Goal: Entertainment & Leisure: Consume media (video, audio)

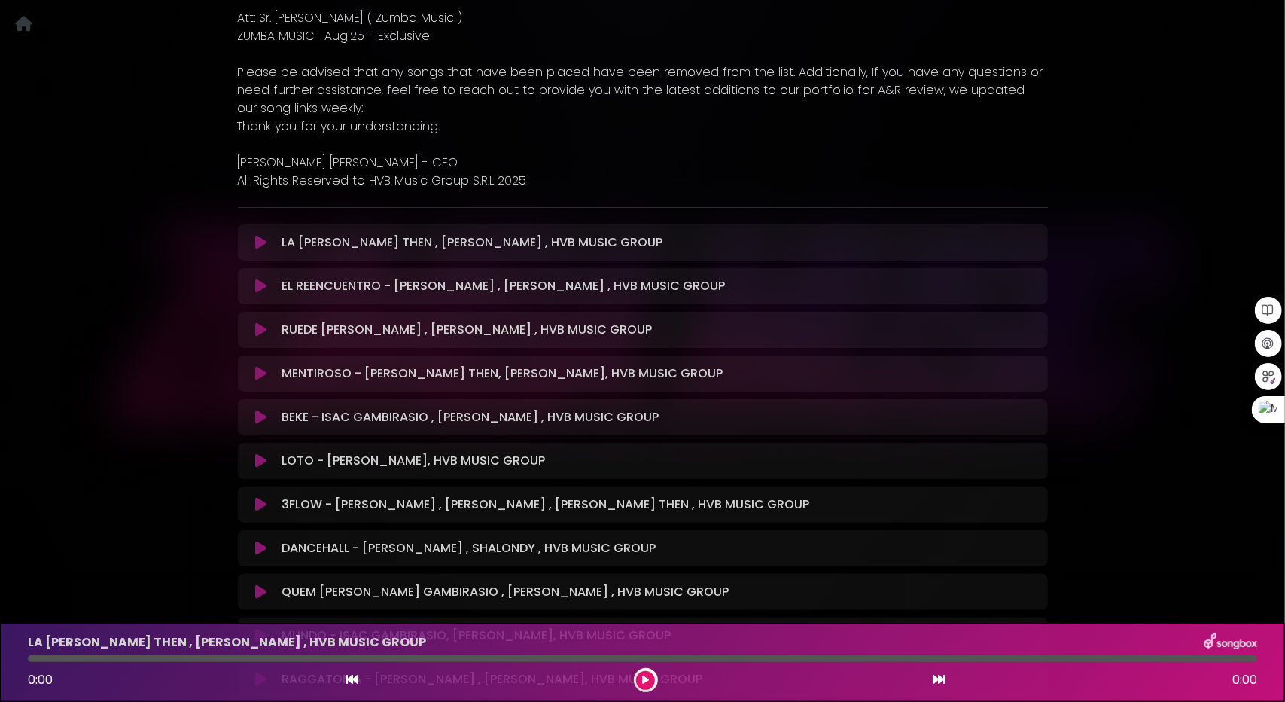
scroll to position [452, 0]
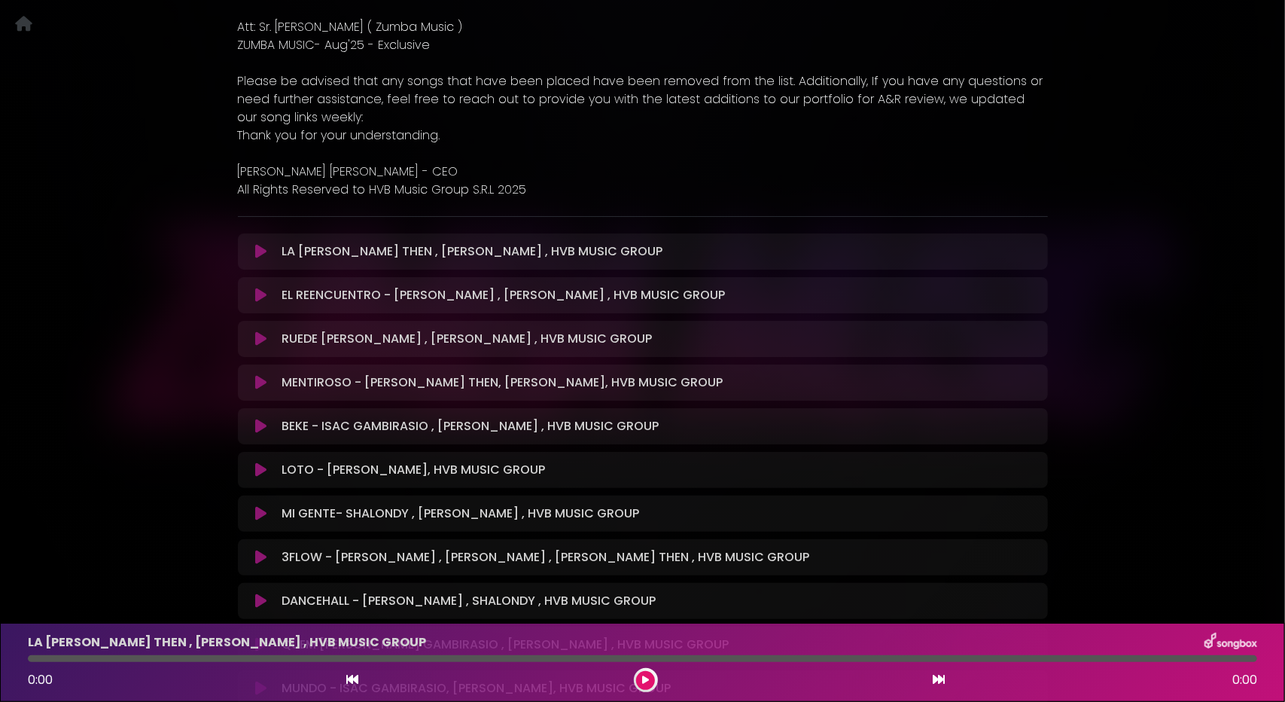
scroll to position [452, 0]
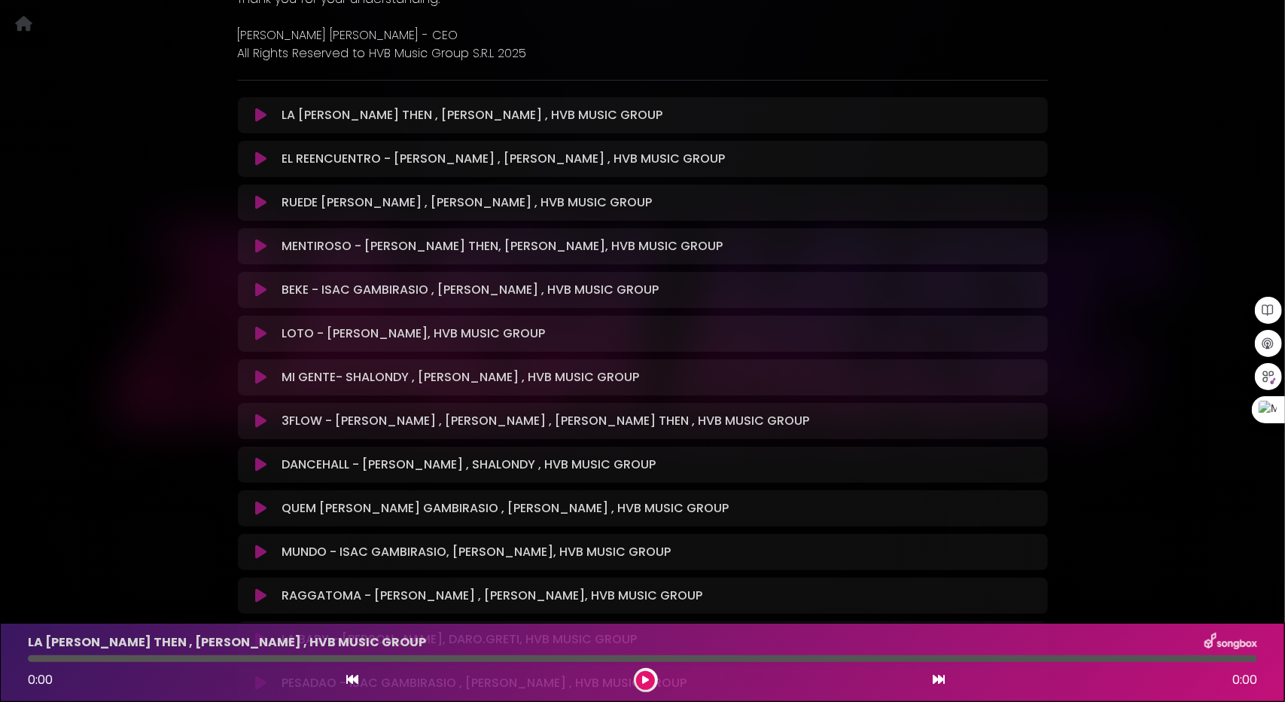
click at [264, 376] on icon at bounding box center [260, 377] width 11 height 15
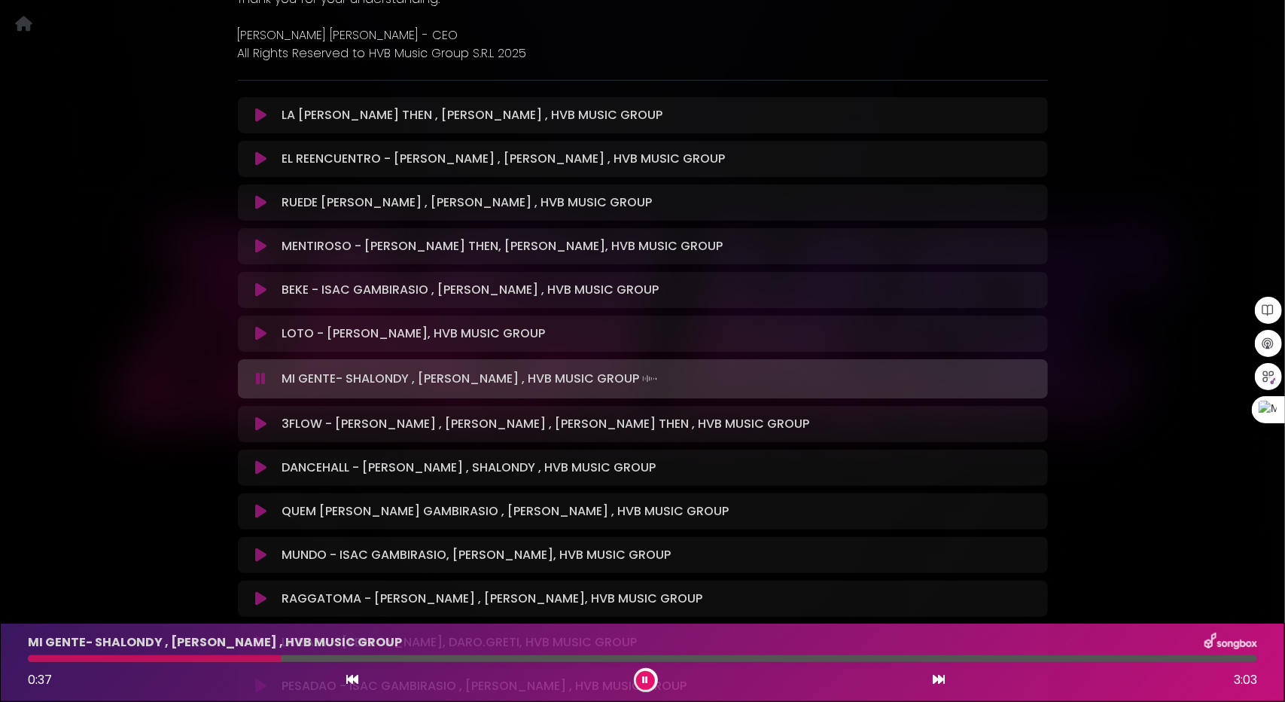
click at [257, 424] on icon at bounding box center [260, 423] width 11 height 15
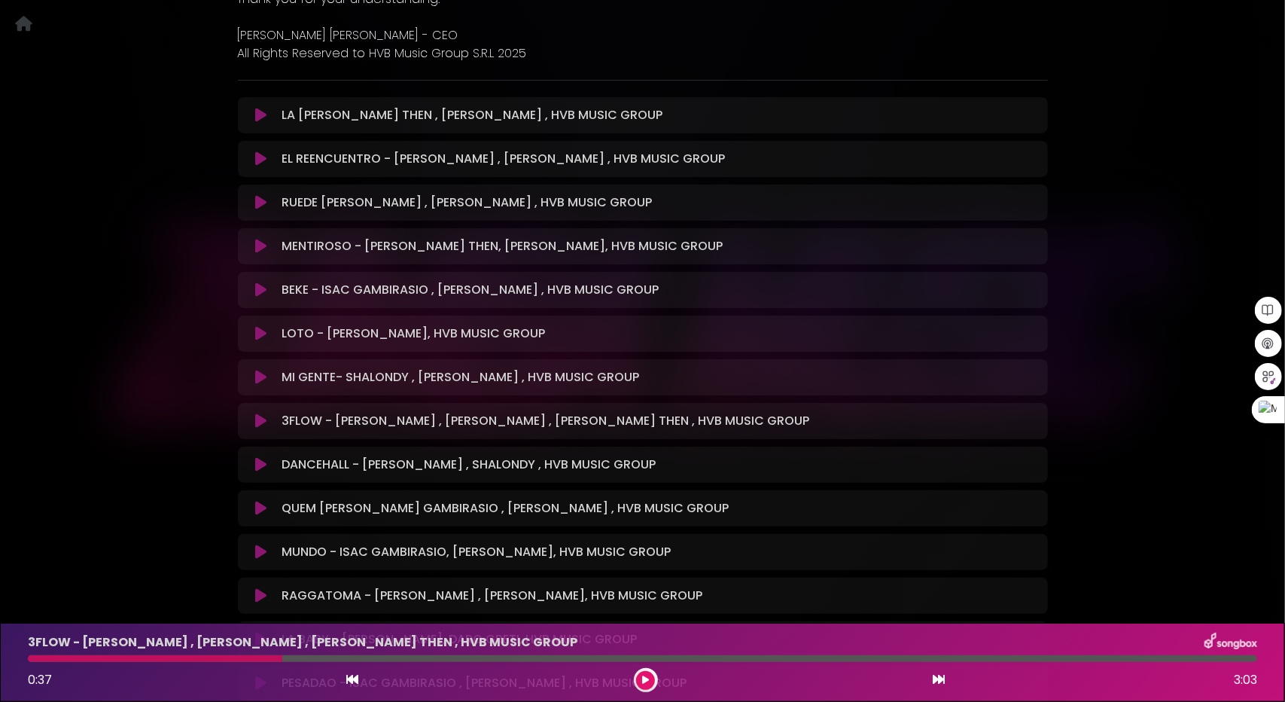
click at [256, 465] on icon at bounding box center [260, 464] width 11 height 15
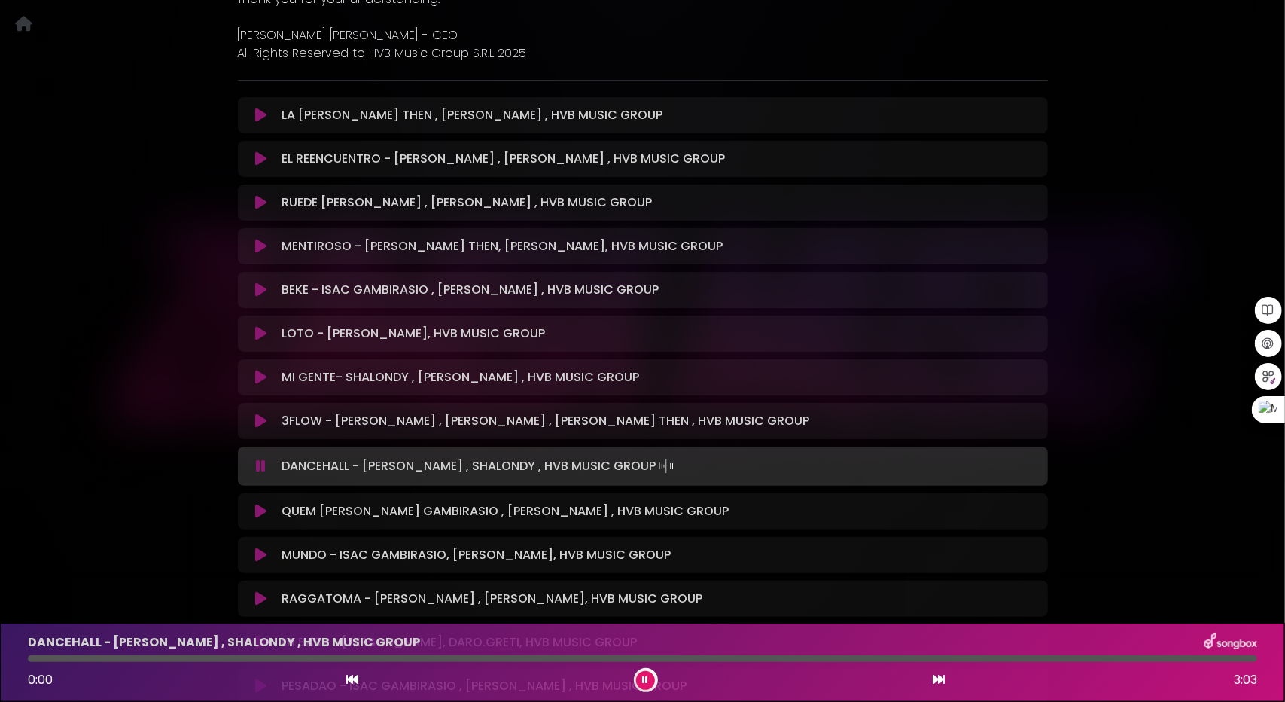
click at [256, 465] on icon at bounding box center [261, 466] width 10 height 15
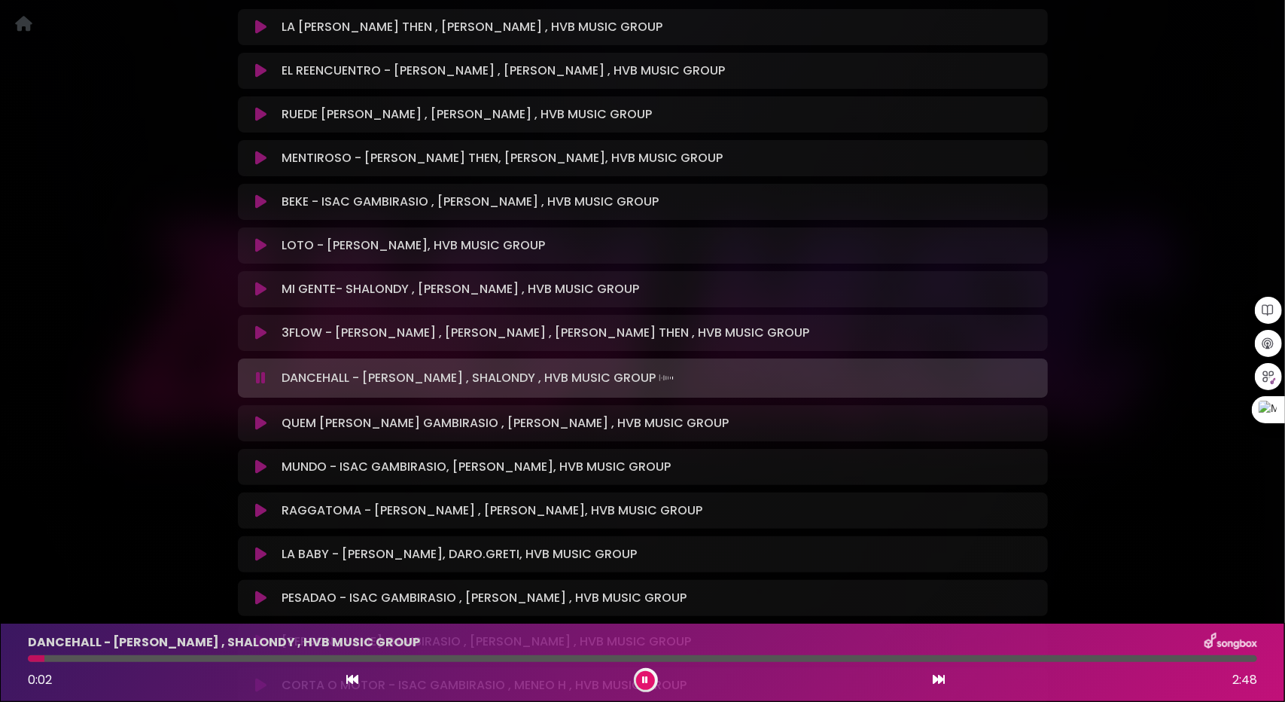
scroll to position [602, 0]
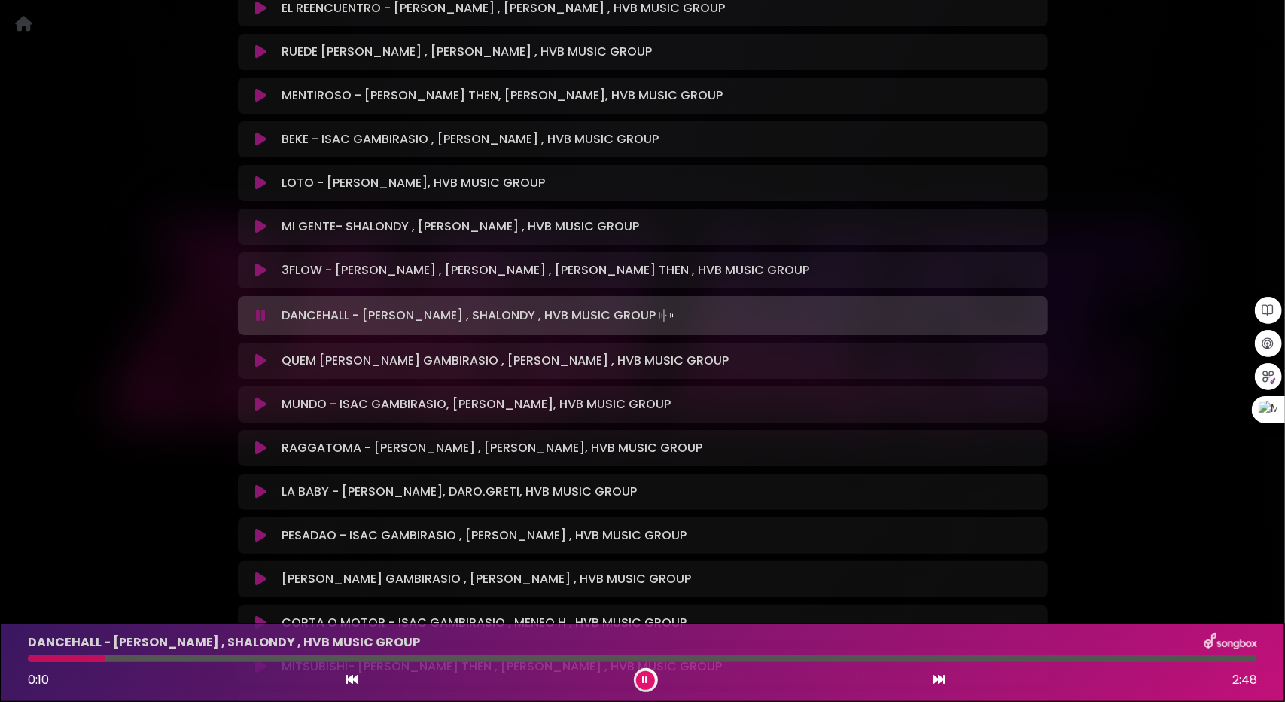
click at [259, 361] on icon at bounding box center [260, 360] width 11 height 15
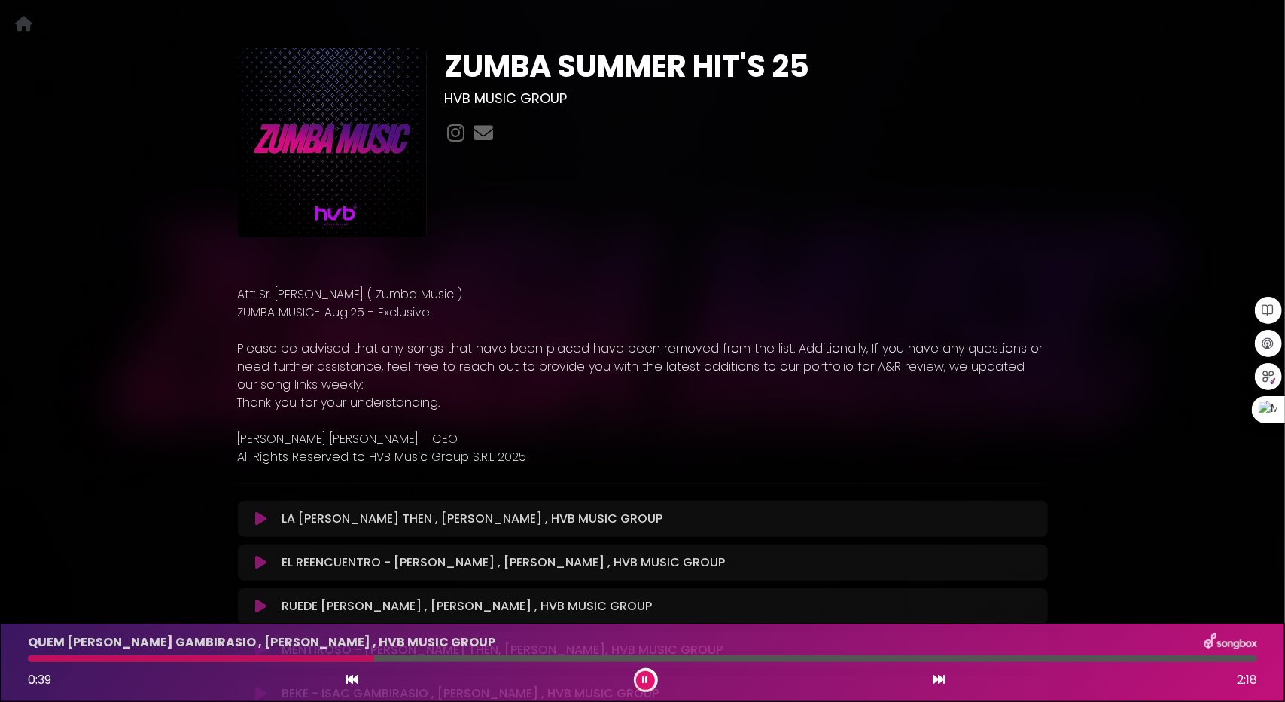
scroll to position [0, 0]
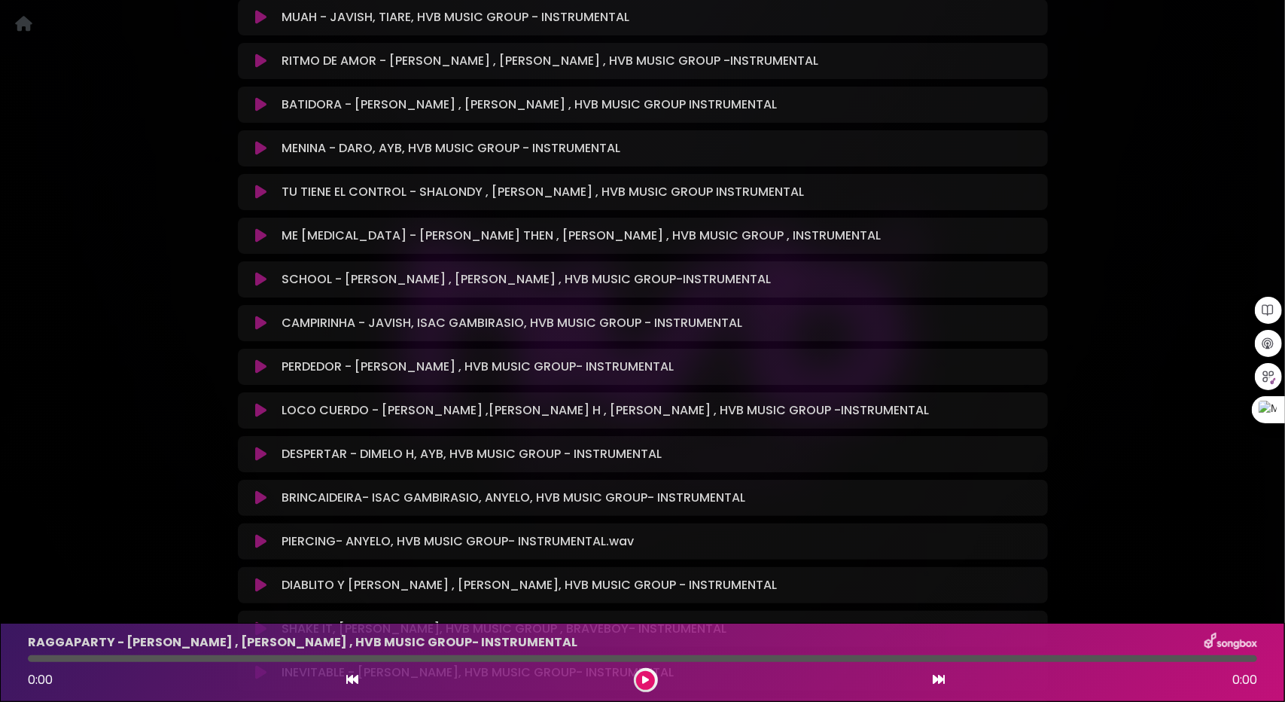
scroll to position [2468, 0]
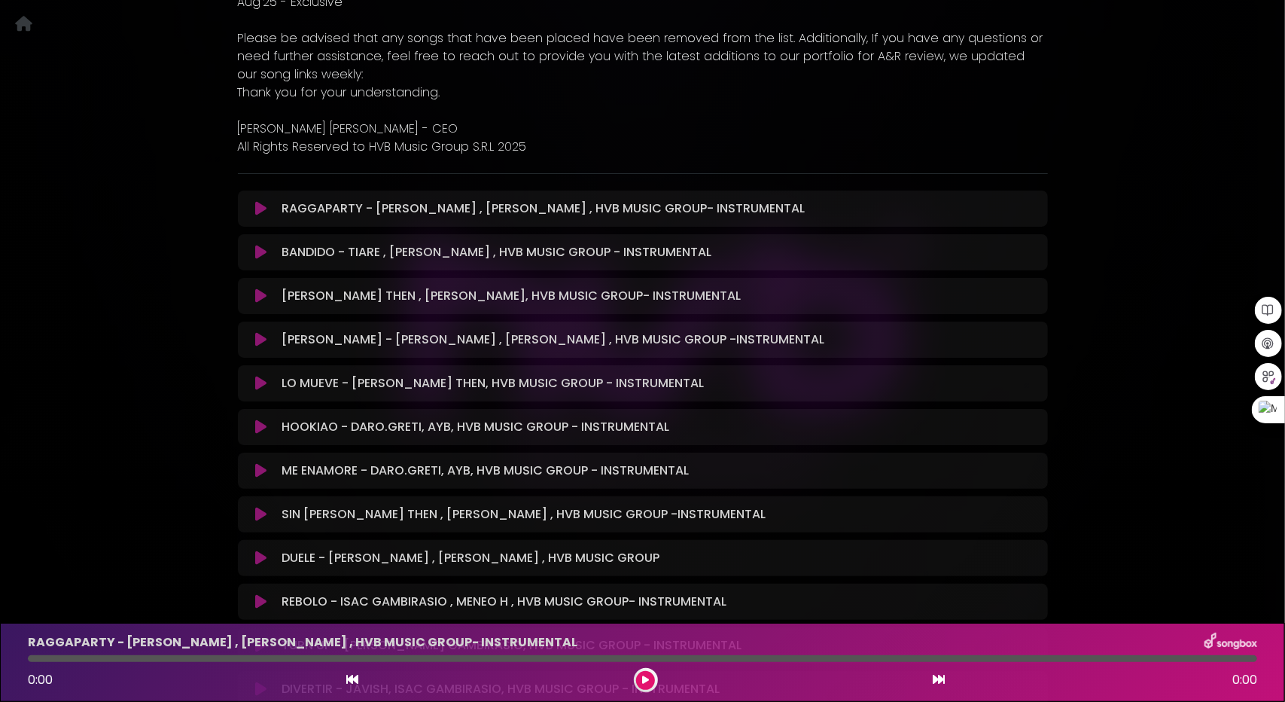
scroll to position [425, 0]
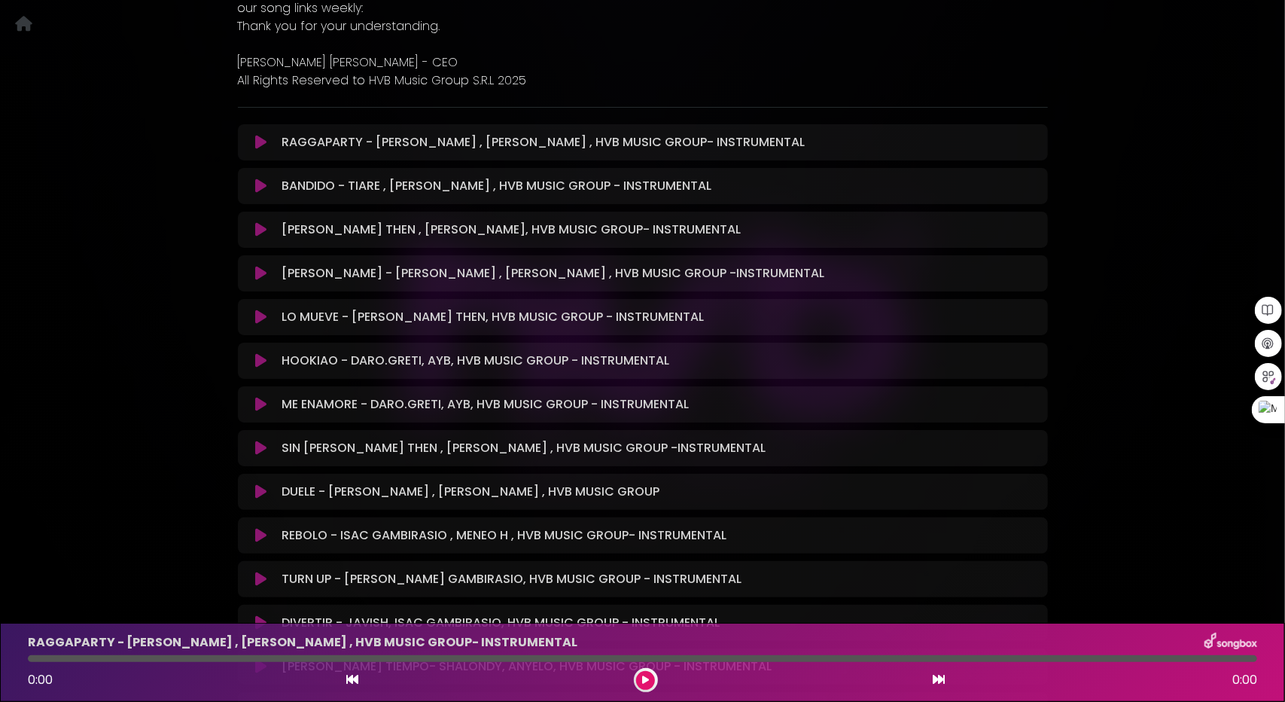
click at [260, 489] on icon at bounding box center [260, 491] width 11 height 15
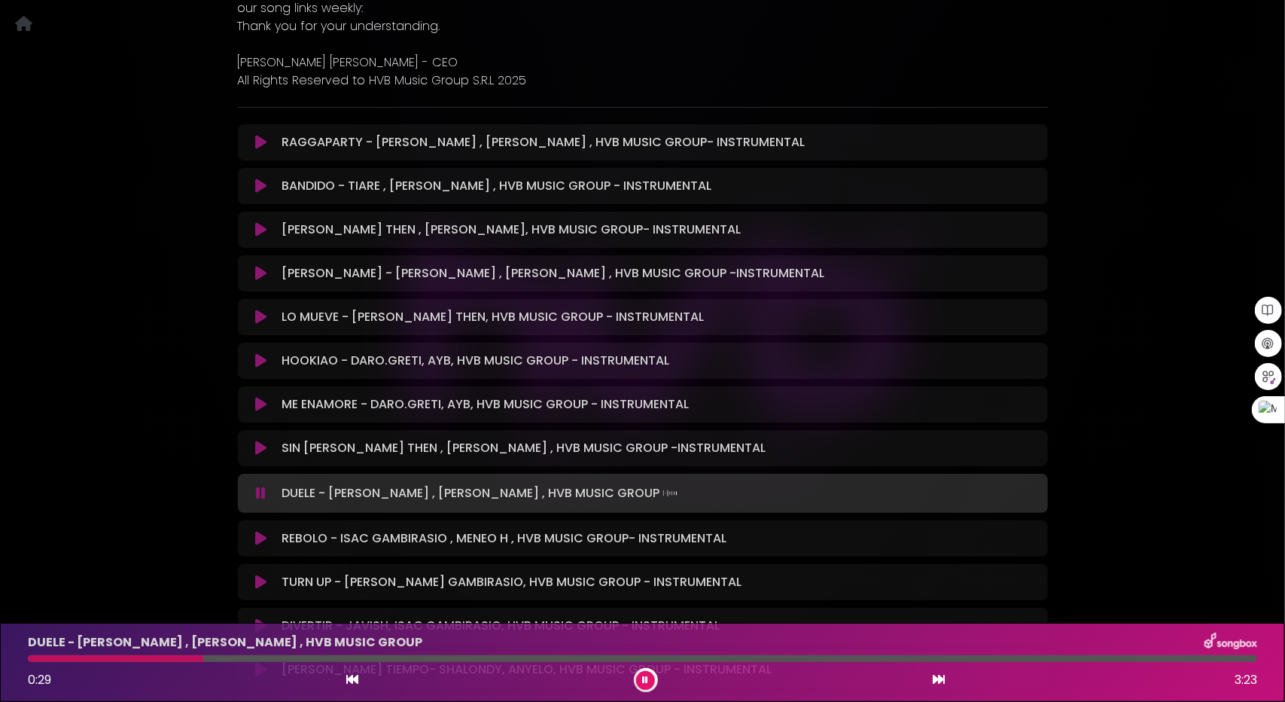
click at [203, 655] on div at bounding box center [643, 658] width 1230 height 7
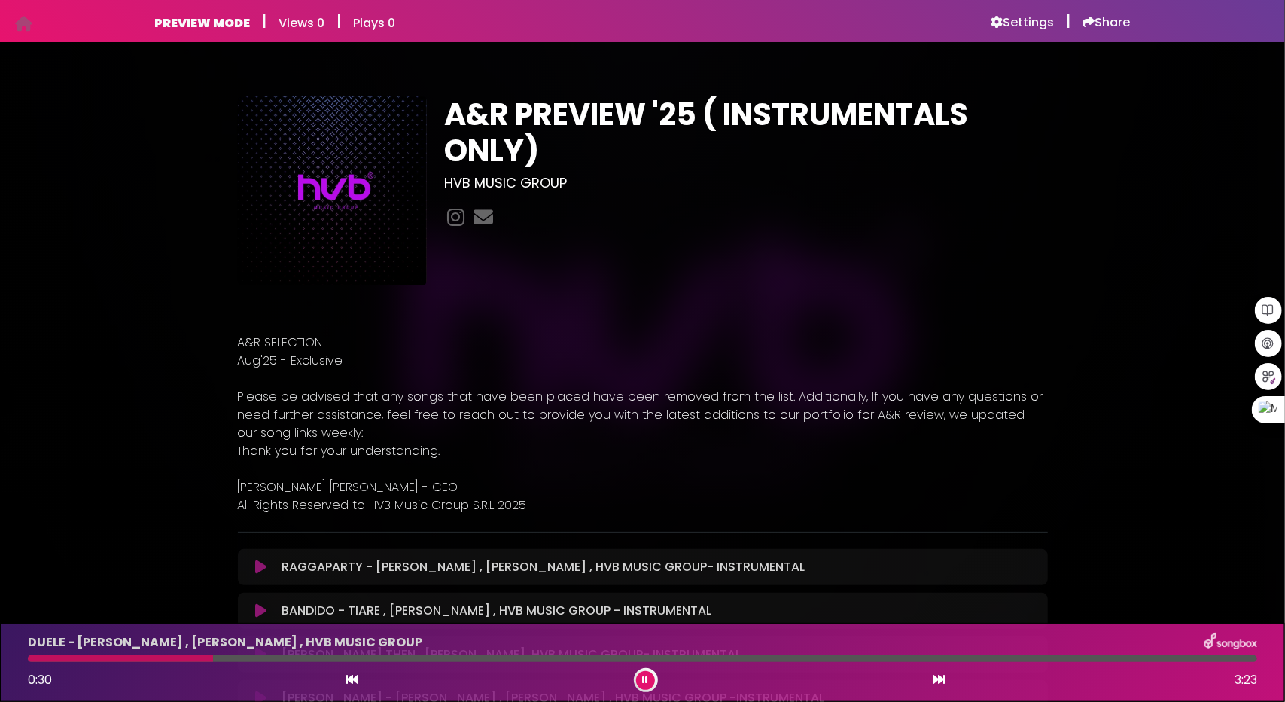
scroll to position [0, 0]
click at [1033, 15] on h6 "Settings" at bounding box center [1023, 22] width 63 height 15
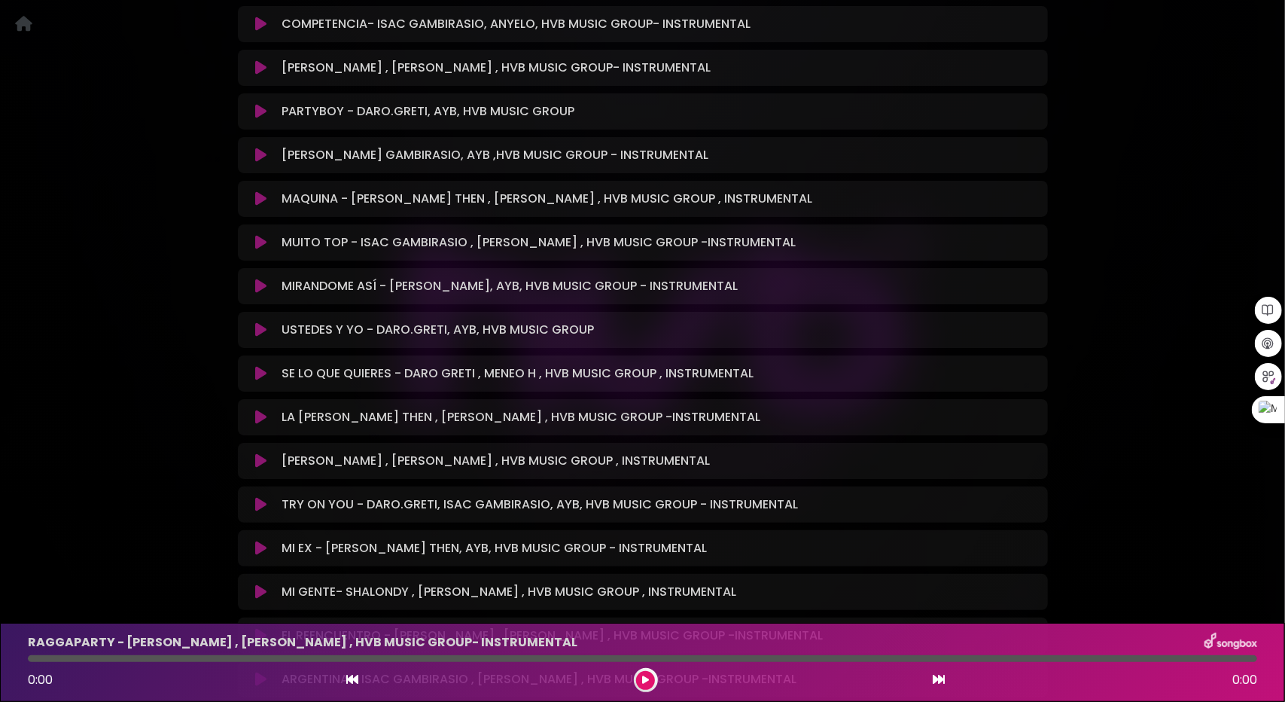
scroll to position [1054, 0]
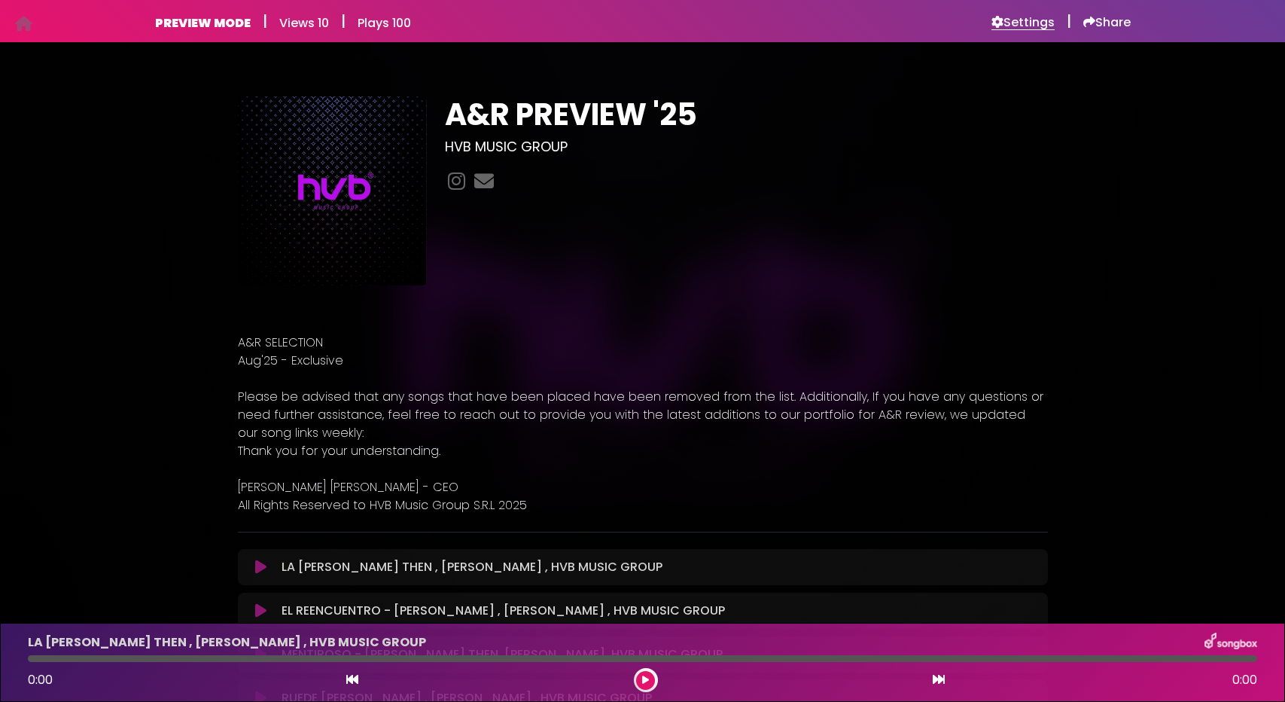
click at [1020, 18] on h6 "Settings" at bounding box center [1023, 22] width 63 height 15
click at [1016, 16] on h6 "Settings" at bounding box center [1023, 22] width 63 height 15
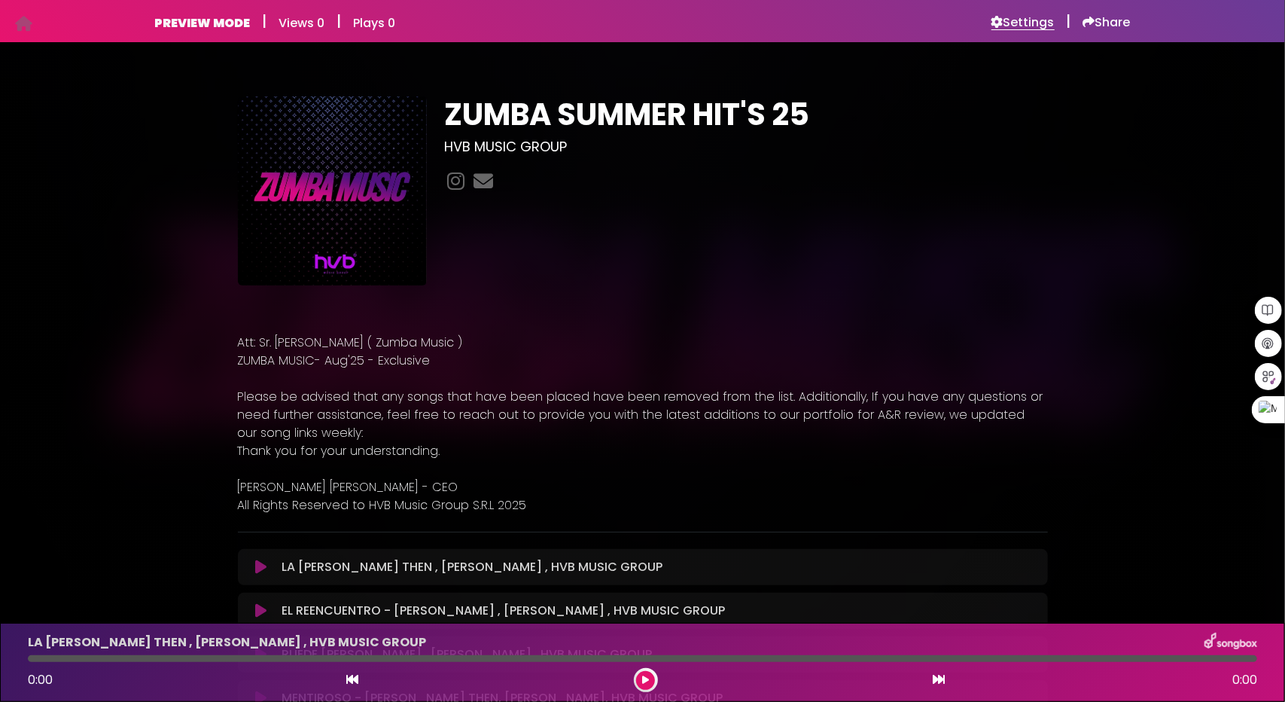
click at [1032, 19] on h6 "Settings" at bounding box center [1023, 22] width 63 height 15
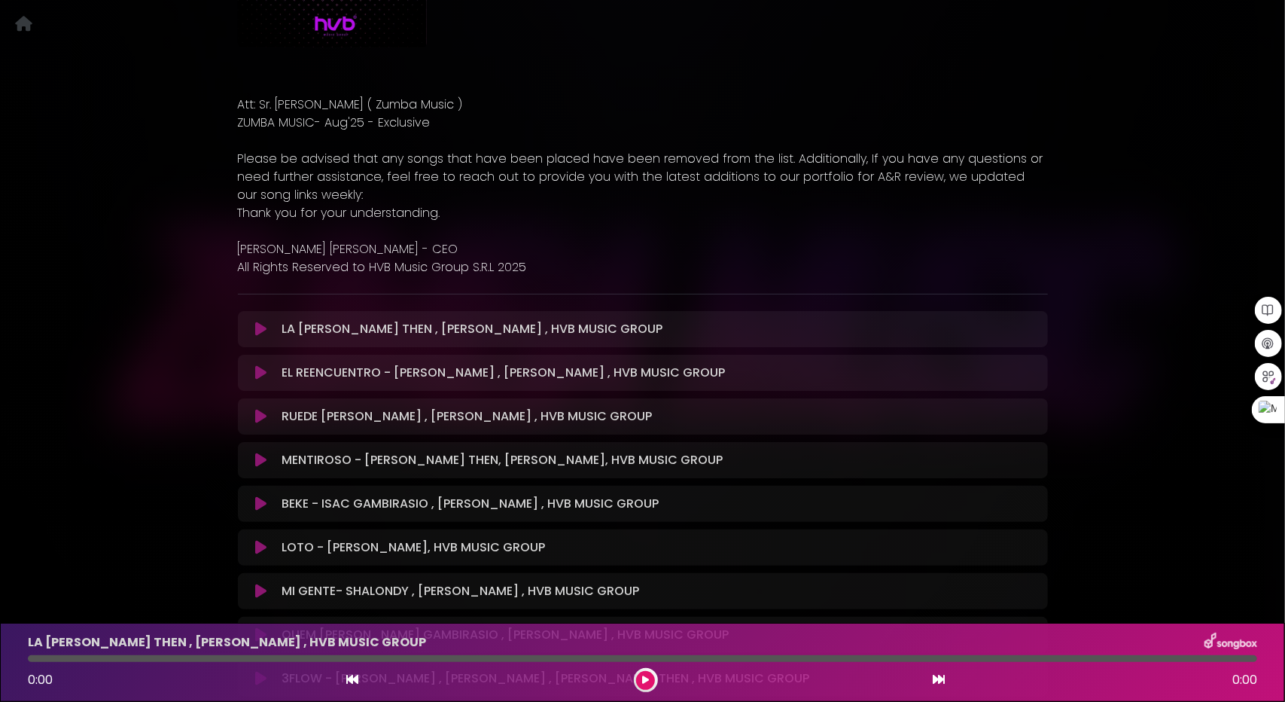
scroll to position [226, 0]
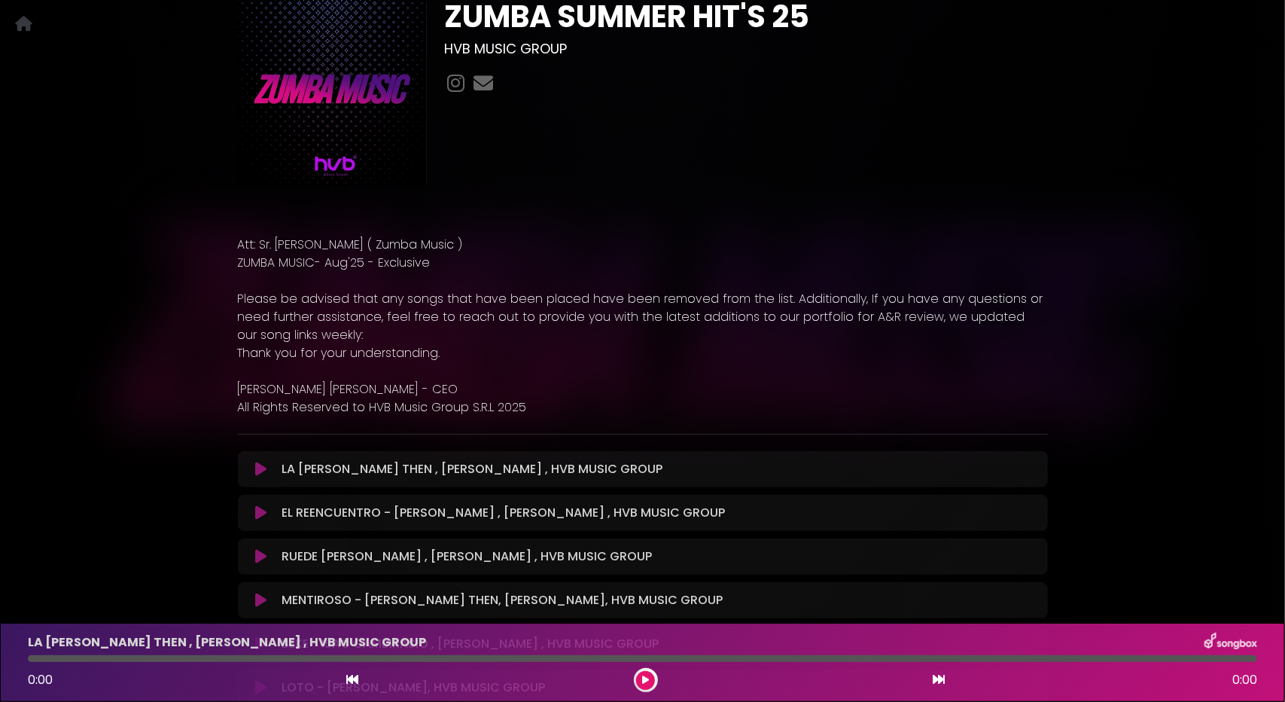
scroll to position [602, 0]
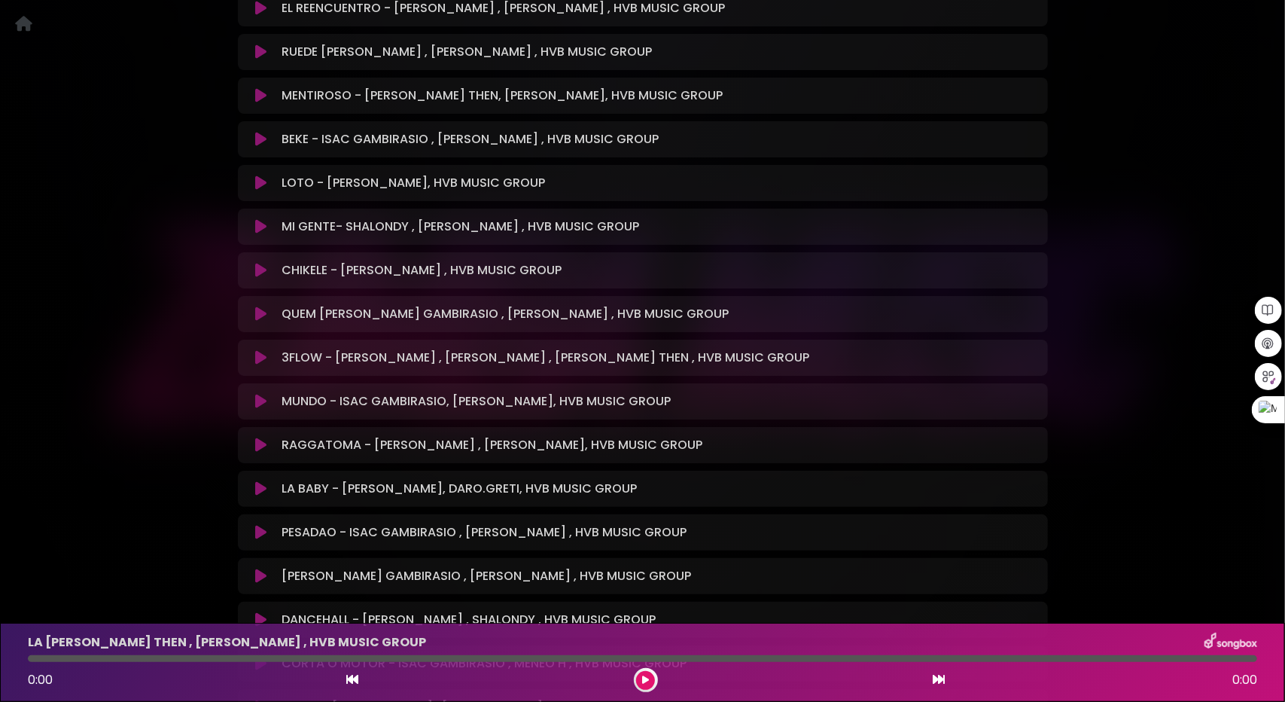
click at [264, 311] on icon at bounding box center [260, 313] width 11 height 15
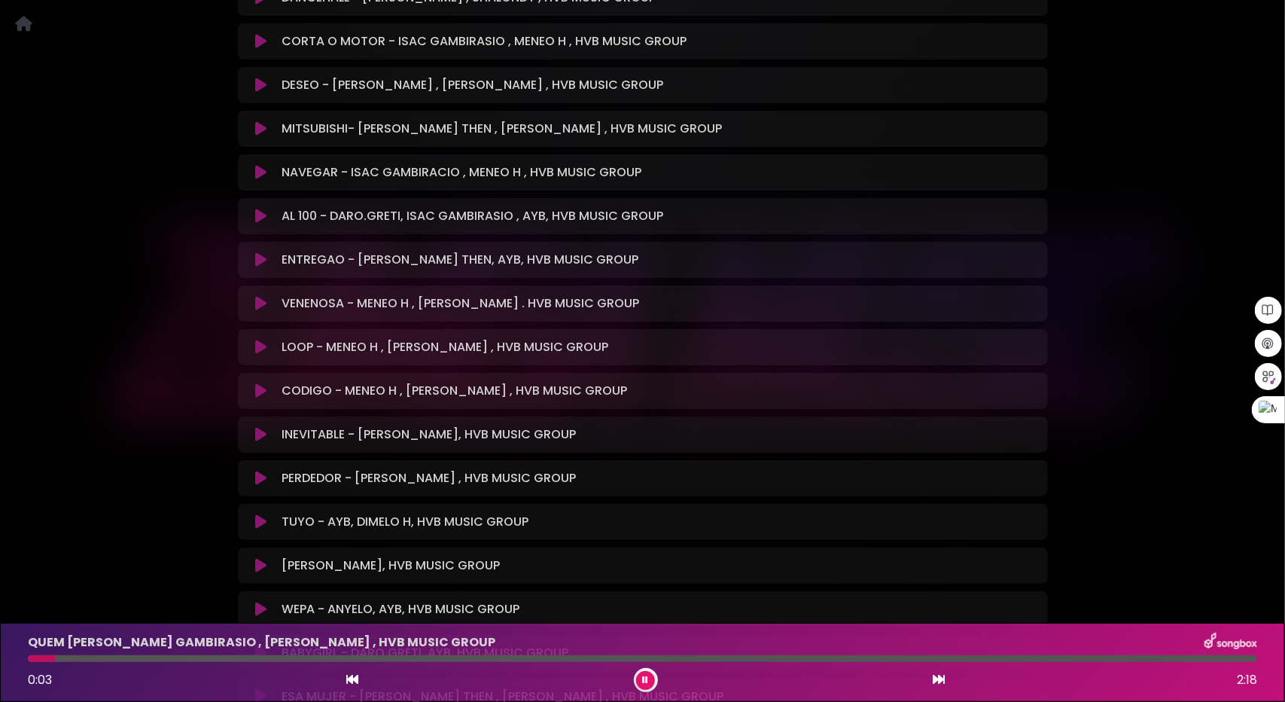
scroll to position [1280, 0]
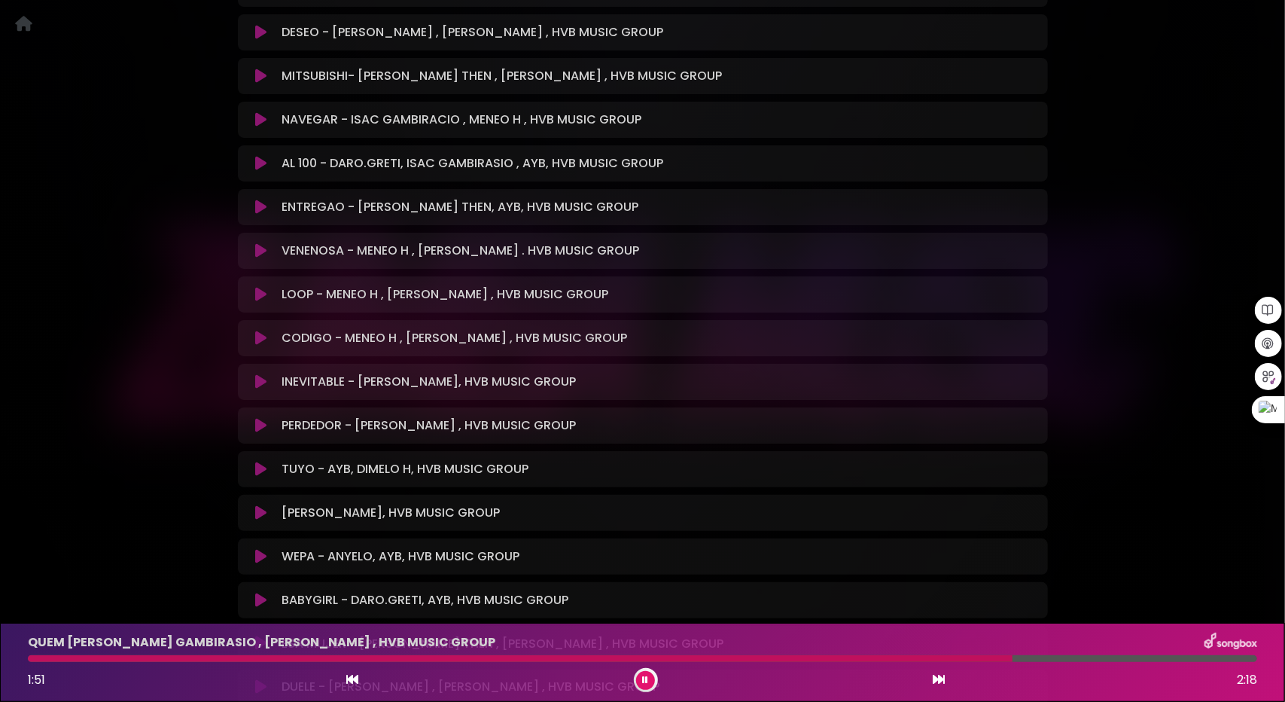
click at [646, 684] on button at bounding box center [645, 680] width 19 height 19
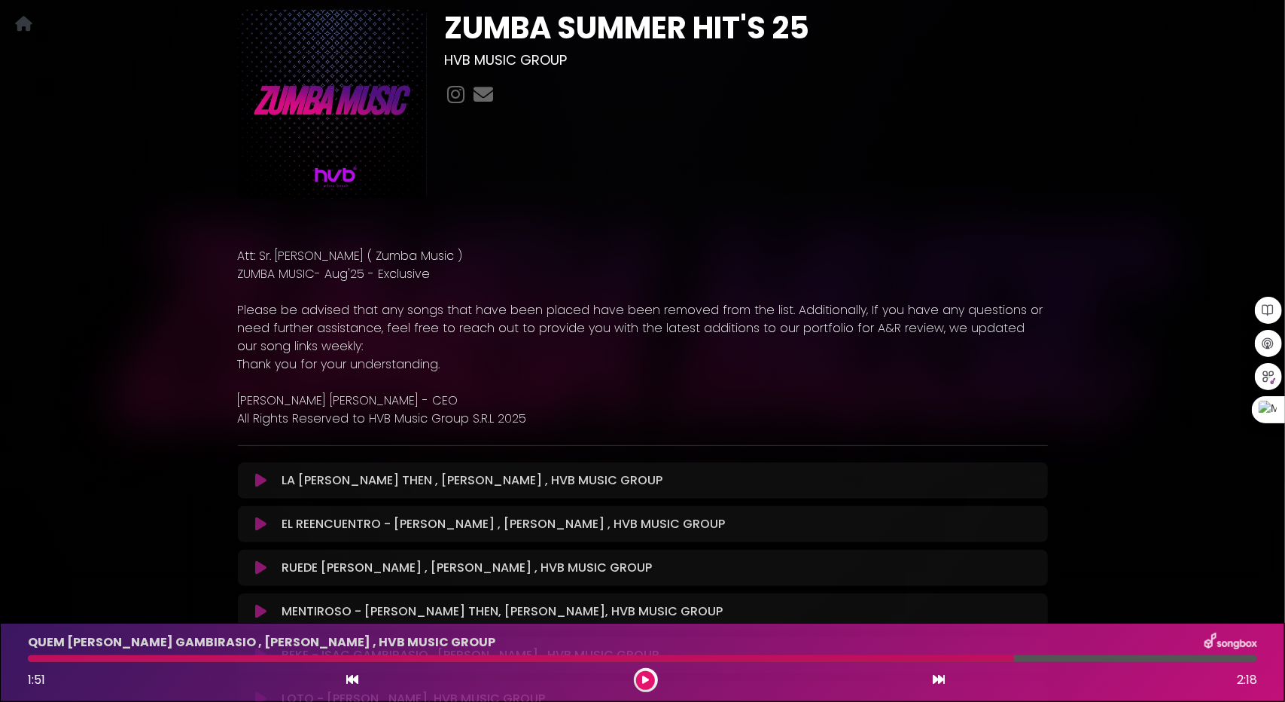
scroll to position [0, 0]
